Goal: Task Accomplishment & Management: Use online tool/utility

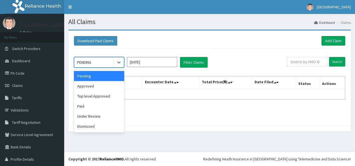
click at [92, 60] on div "PENDING" at bounding box center [93, 62] width 39 height 9
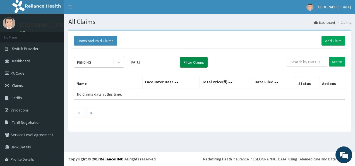
click at [189, 60] on button "Filter Claims" at bounding box center [194, 62] width 28 height 11
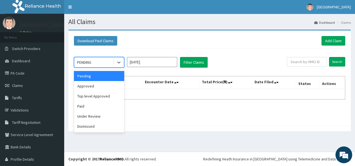
click at [98, 61] on div "PENDING" at bounding box center [93, 62] width 39 height 9
click at [92, 119] on div "Under Review" at bounding box center [99, 116] width 50 height 10
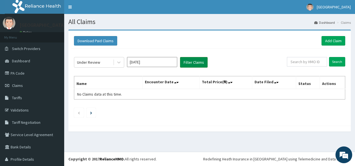
click at [194, 62] on button "Filter Claims" at bounding box center [194, 62] width 28 height 11
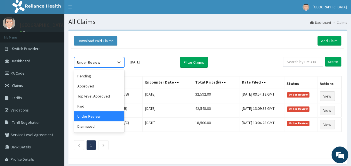
click at [87, 63] on div "Under Review" at bounding box center [88, 62] width 23 height 6
click at [87, 86] on div "Approved" at bounding box center [99, 86] width 50 height 10
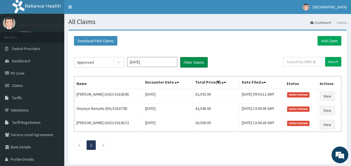
click at [188, 61] on button "Filter Claims" at bounding box center [194, 62] width 28 height 11
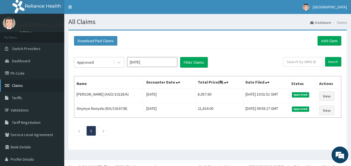
click at [20, 85] on span "Claims" at bounding box center [17, 85] width 11 height 5
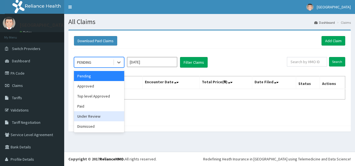
click at [90, 117] on div "Under Review" at bounding box center [99, 116] width 50 height 10
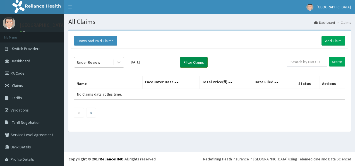
click at [194, 63] on button "Filter Claims" at bounding box center [194, 62] width 28 height 11
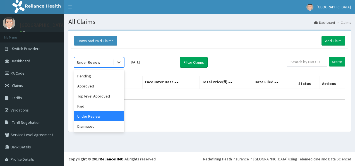
click at [96, 59] on div "Under Review" at bounding box center [88, 62] width 23 height 6
click at [100, 114] on div "Under Review" at bounding box center [99, 116] width 50 height 10
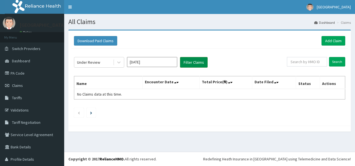
click at [192, 62] on button "Filter Claims" at bounding box center [194, 62] width 28 height 11
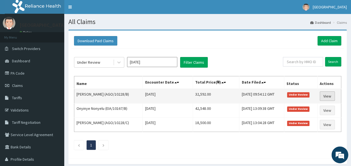
click at [331, 92] on link "View" at bounding box center [327, 95] width 15 height 9
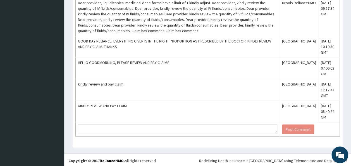
scroll to position [459, 0]
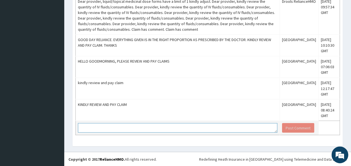
click at [87, 127] on textarea at bounding box center [177, 127] width 199 height 9
type textarea "KINDLY REVIEW AND PAY CLAIM"
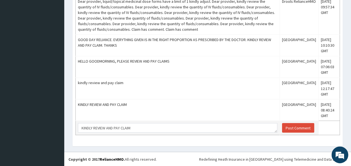
click at [293, 133] on td "Post Comment" at bounding box center [299, 128] width 39 height 14
click at [294, 127] on button "Post Comment" at bounding box center [298, 127] width 32 height 9
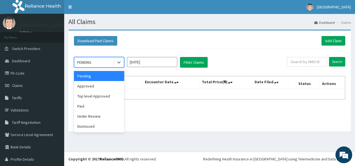
click at [105, 65] on div "PENDING" at bounding box center [93, 62] width 39 height 9
click at [99, 115] on div "Under Review" at bounding box center [99, 116] width 50 height 10
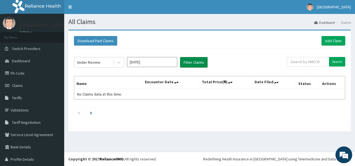
click at [195, 64] on button "Filter Claims" at bounding box center [194, 62] width 28 height 11
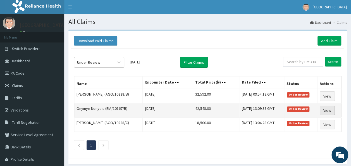
click at [327, 109] on link "View" at bounding box center [327, 110] width 15 height 9
click at [327, 108] on link "View" at bounding box center [327, 110] width 15 height 9
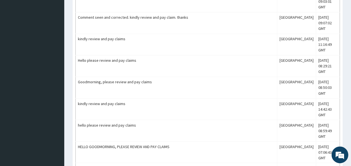
scroll to position [516, 0]
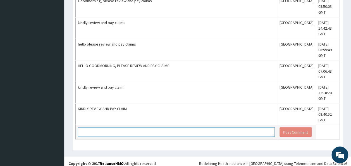
click at [120, 129] on textarea at bounding box center [176, 131] width 197 height 9
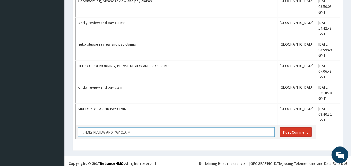
type textarea "KINDLY REVIEW AND PAY CLAIM"
click at [287, 130] on button "Post Comment" at bounding box center [295, 131] width 32 height 9
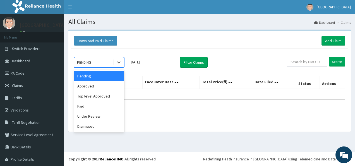
click at [94, 63] on div "PENDING" at bounding box center [93, 62] width 39 height 9
click at [101, 115] on div "Under Review" at bounding box center [99, 116] width 50 height 10
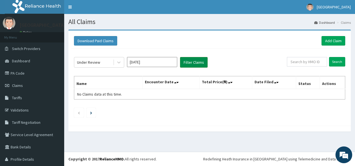
click at [194, 64] on button "Filter Claims" at bounding box center [194, 62] width 28 height 11
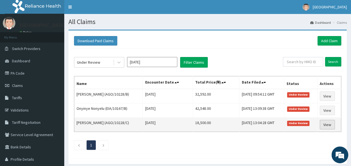
click at [329, 121] on link "View" at bounding box center [327, 124] width 15 height 9
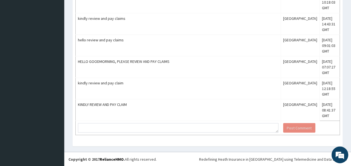
scroll to position [561, 0]
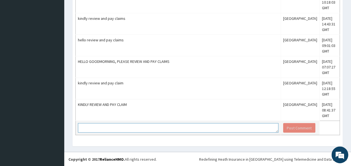
click at [127, 128] on textarea at bounding box center [178, 127] width 200 height 9
type textarea "KINDLY REVIEW AND PAY CLAIM"
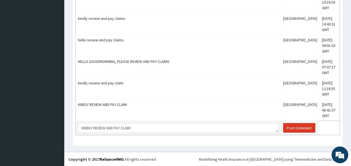
click at [301, 127] on button "Post Comment" at bounding box center [299, 127] width 32 height 9
